Goal: Task Accomplishment & Management: Use online tool/utility

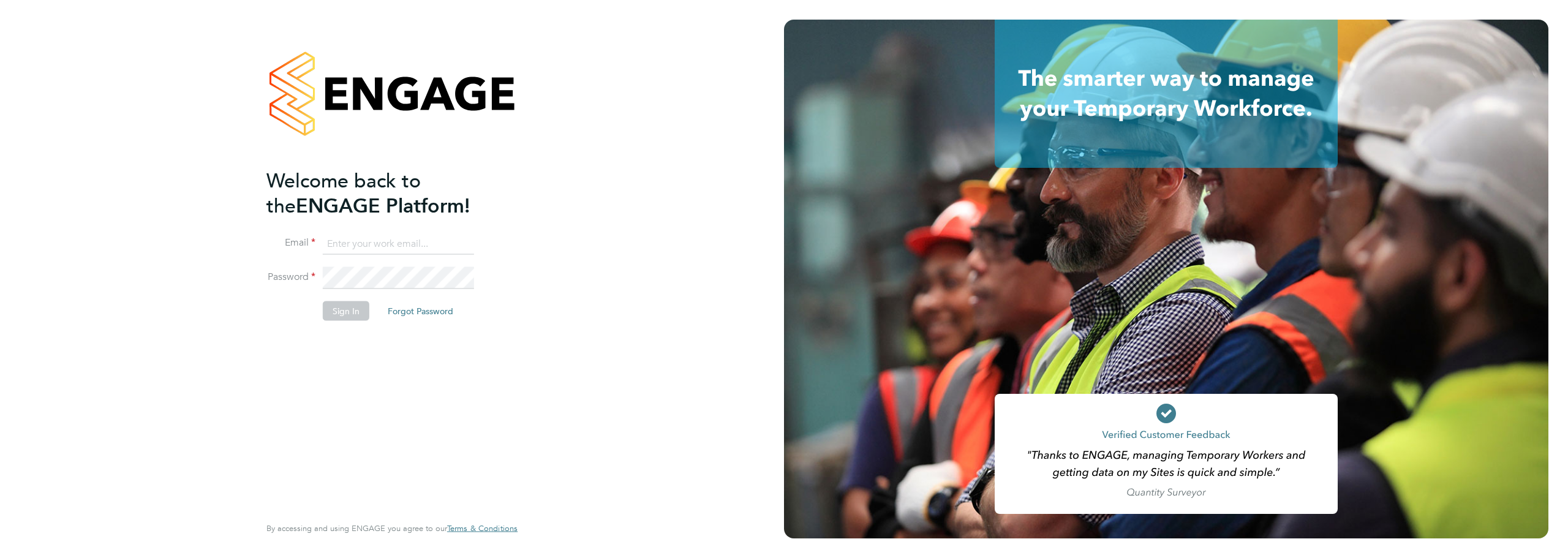
click at [367, 244] on input at bounding box center [398, 243] width 151 height 22
click at [359, 235] on input at bounding box center [398, 243] width 151 height 22
type input "[PERSON_NAME][EMAIL_ADDRESS][PERSON_NAME][DOMAIN_NAME]"
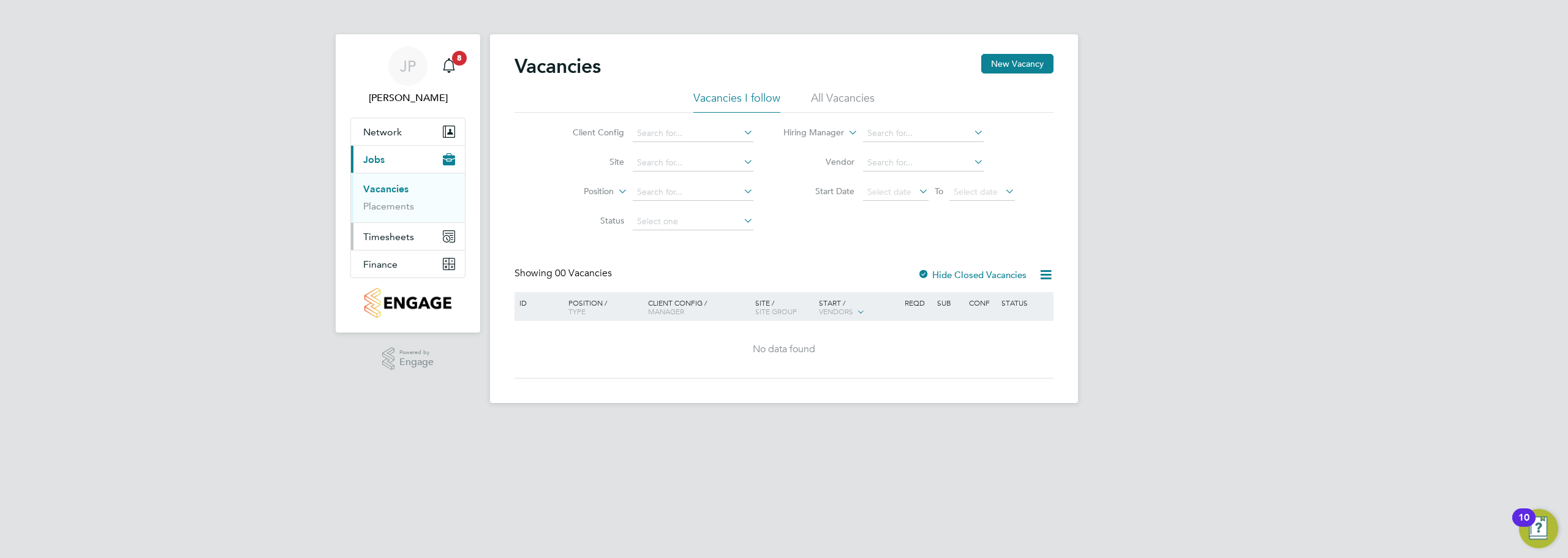
click at [386, 235] on span "Timesheets" at bounding box center [389, 237] width 51 height 12
click at [390, 231] on span "Timesheets" at bounding box center [389, 237] width 51 height 12
click at [394, 263] on span "Finance" at bounding box center [381, 264] width 34 height 12
click at [401, 243] on link "Invoices & Credit Notes" at bounding box center [401, 250] width 77 height 24
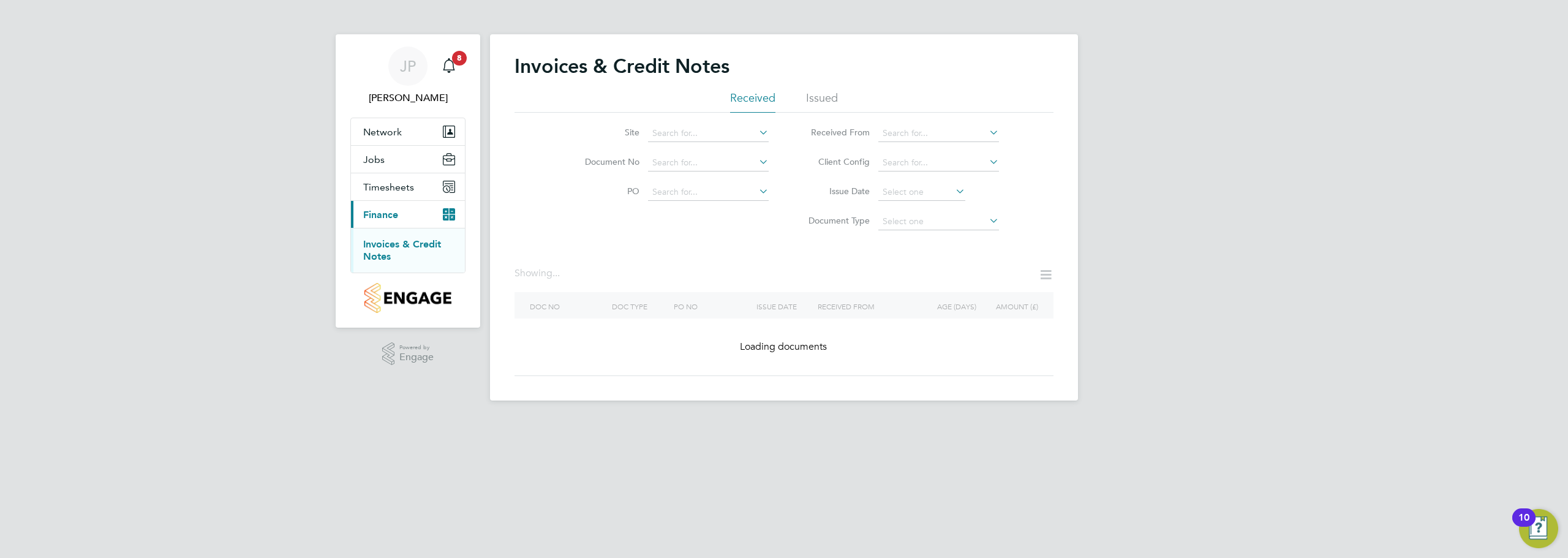
click at [686, 146] on li "Site" at bounding box center [669, 133] width 230 height 30
click at [682, 139] on input at bounding box center [708, 133] width 121 height 17
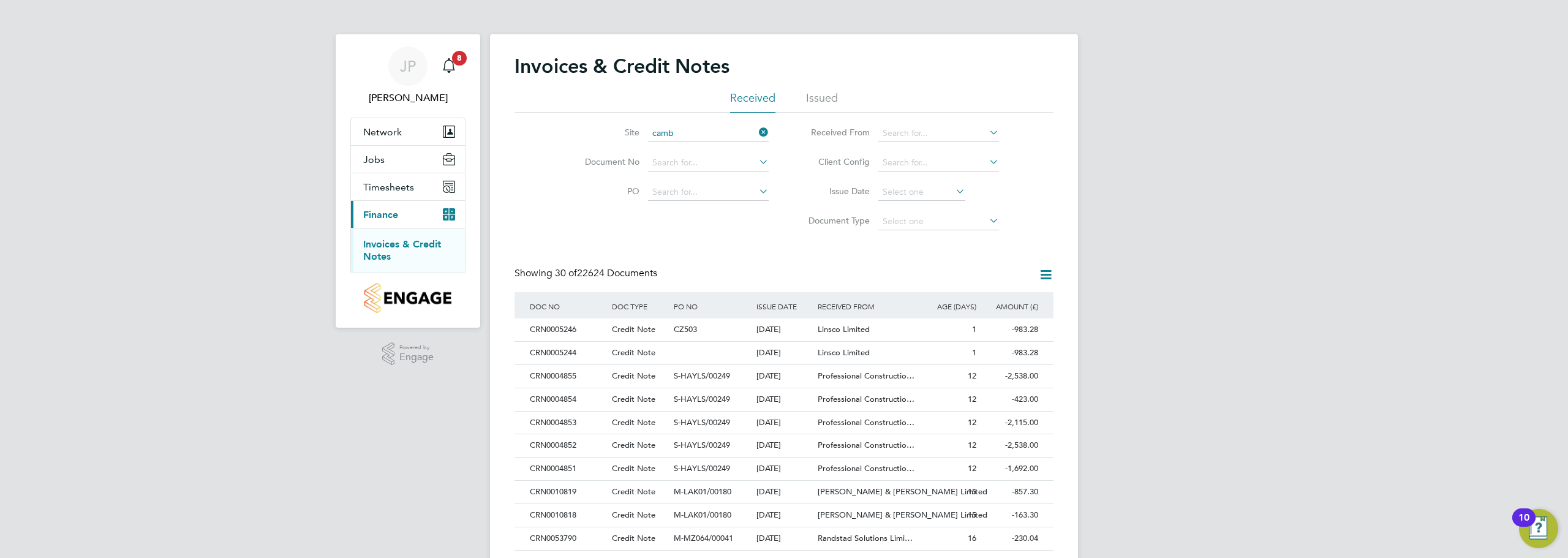
click at [720, 214] on li "Camb ridge Road Estate" at bounding box center [778, 216] width 261 height 17
type input "Cambridge Road Estate"
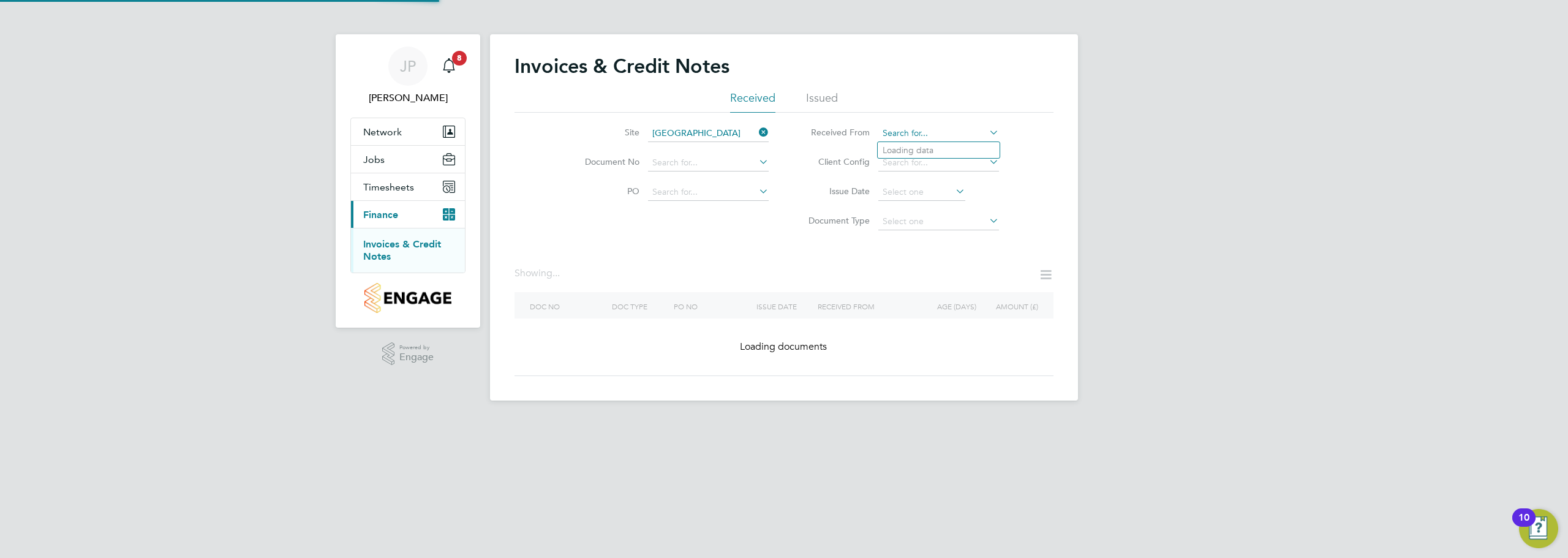
click at [913, 134] on input at bounding box center [938, 133] width 121 height 17
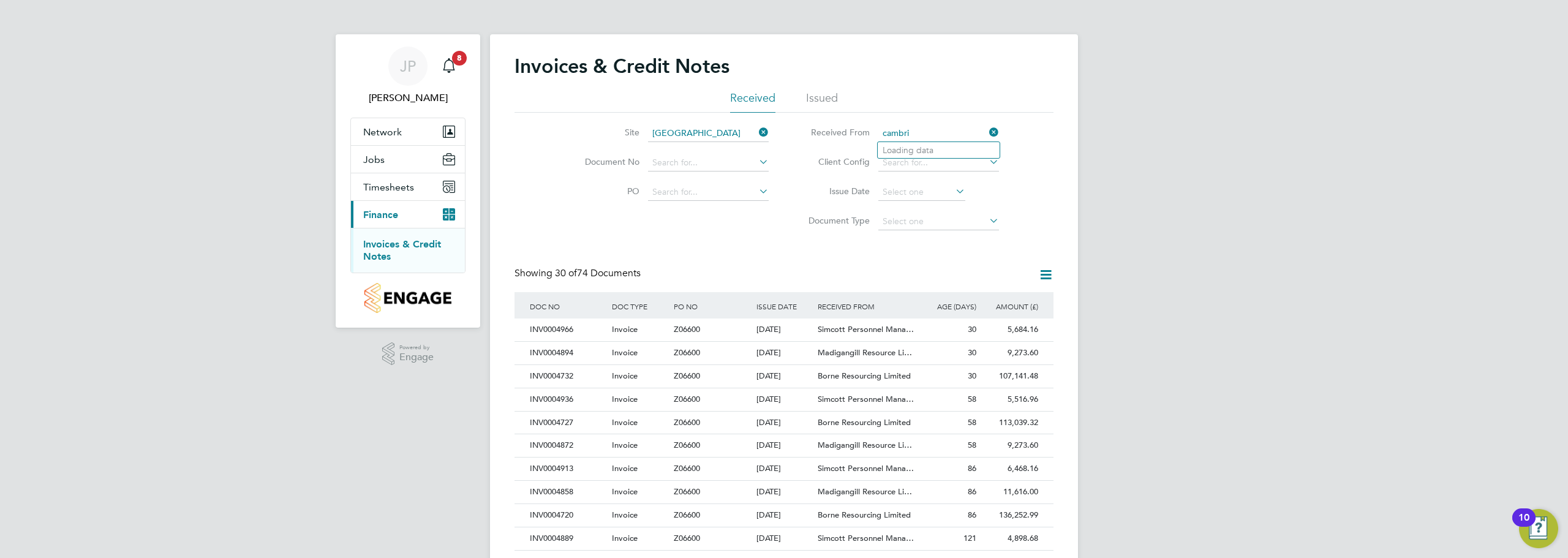
type input "cambrig"
click at [1035, 112] on ul "Received Issued" at bounding box center [784, 101] width 539 height 22
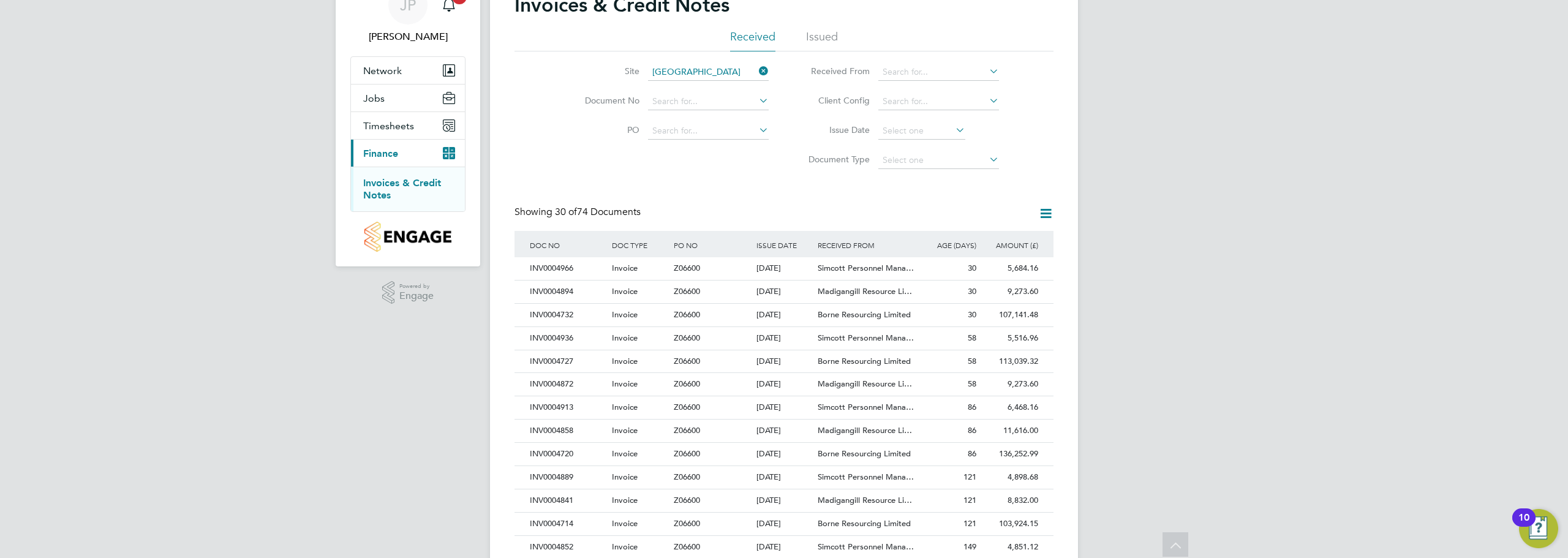
click at [1152, 352] on div "JP Jason Platford Notifications 8 Applications: Network Team Members Sites Work…" at bounding box center [784, 486] width 1568 height 1095
